Goal: Information Seeking & Learning: Learn about a topic

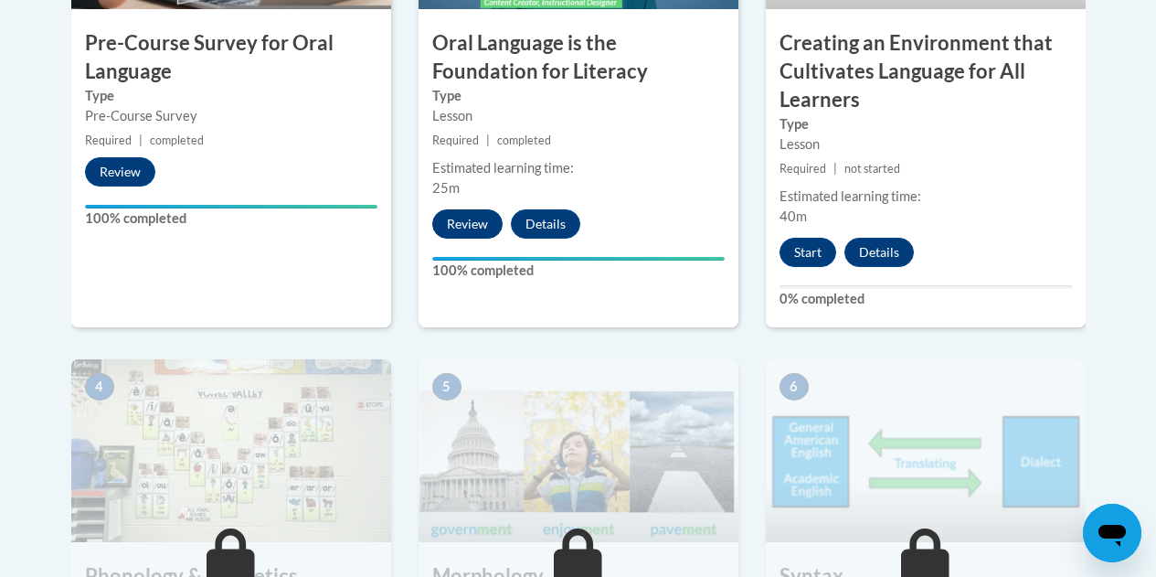
scroll to position [782, 0]
